Goal: Find specific page/section: Find specific page/section

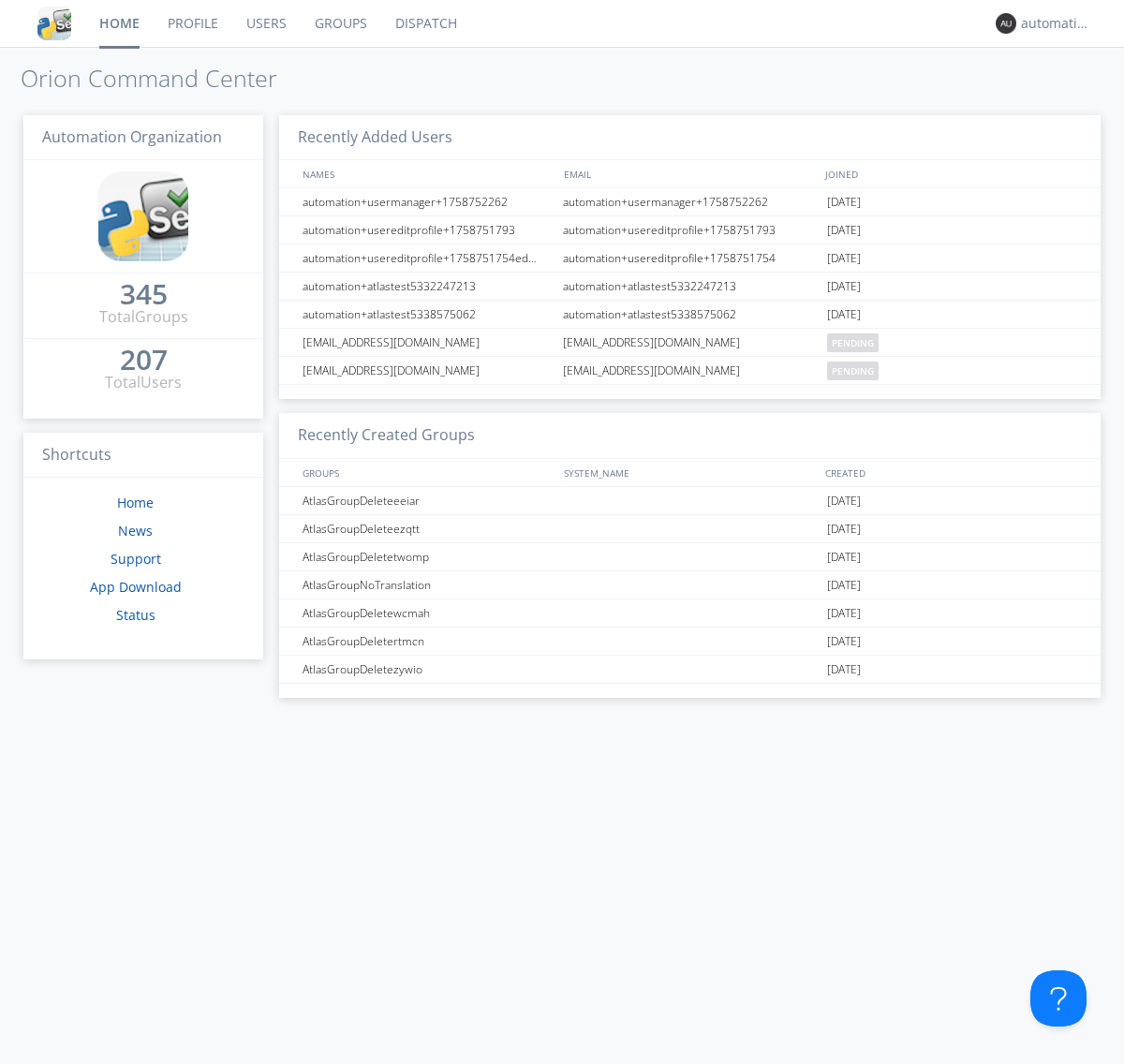
click at [424, 24] on link "Dispatch" at bounding box center [427, 24] width 90 height 47
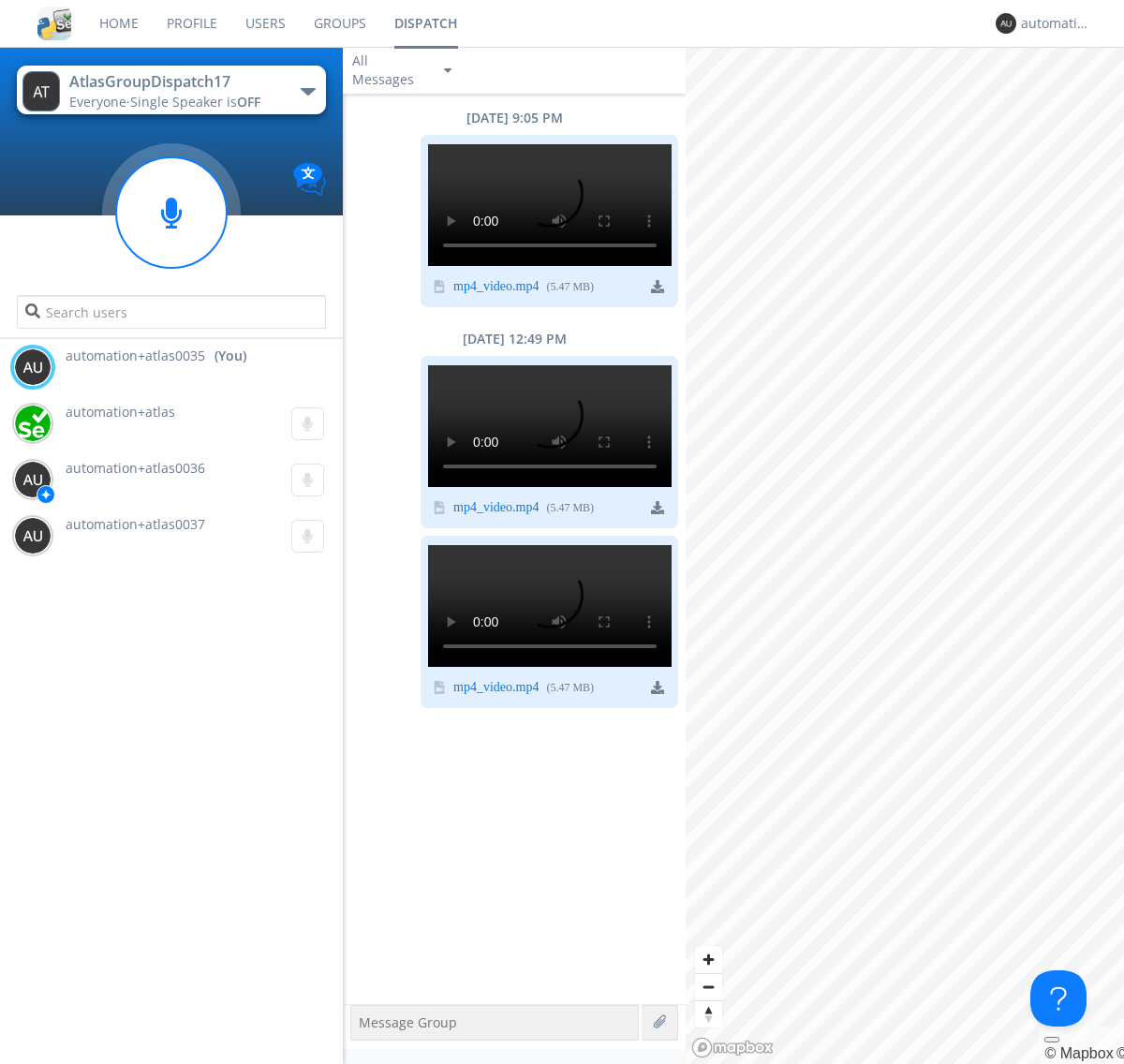
scroll to position [645, 0]
click at [307, 91] on div "button" at bounding box center [307, 92] width 15 height 8
click at [0, 0] on span "AtlasGroupDispatch16" at bounding box center [0, 0] width 0 height 0
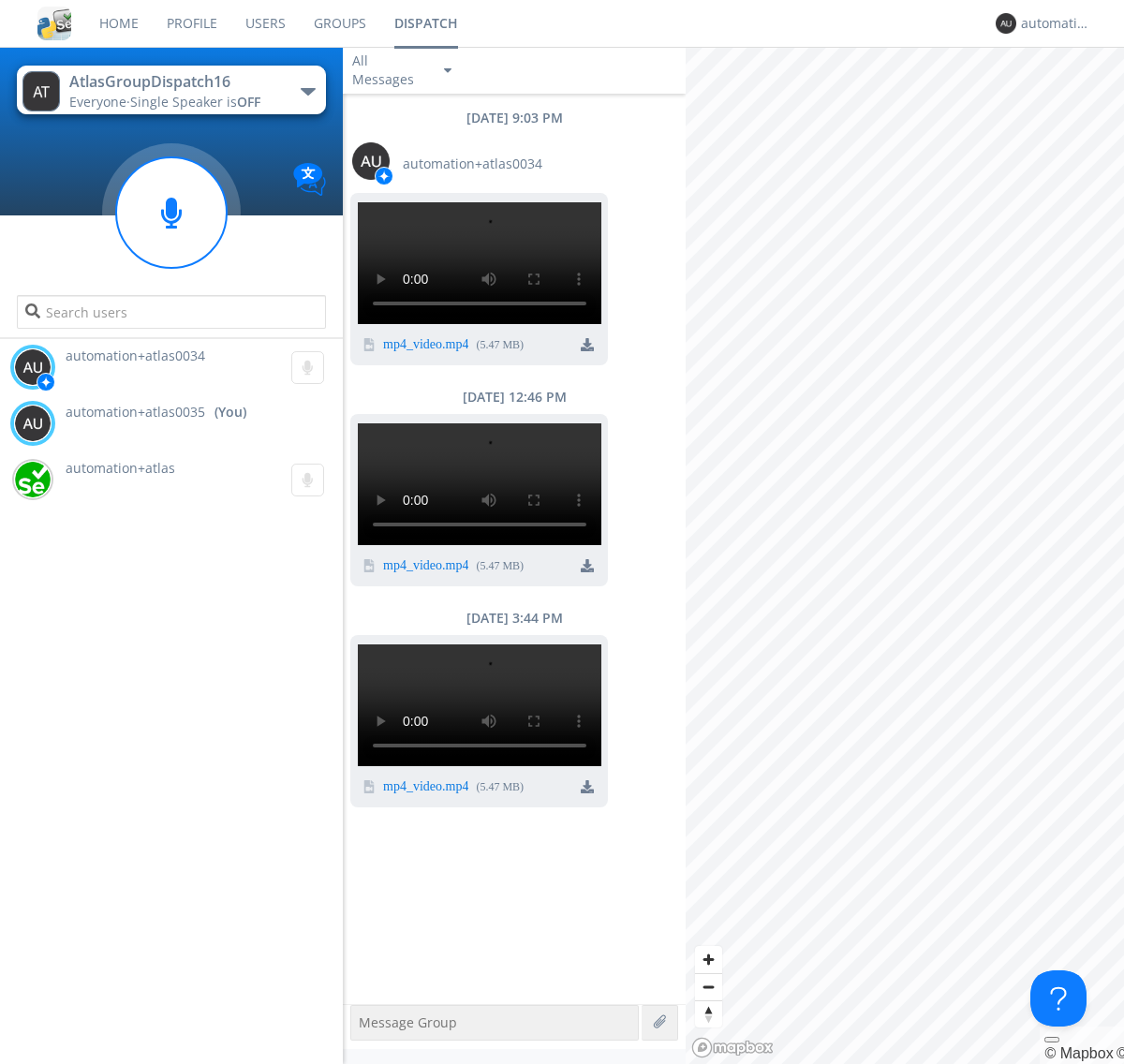
scroll to position [744, 0]
click at [1050, 24] on div "automation+atlas0035" at bounding box center [1056, 23] width 71 height 19
